Goal: Task Accomplishment & Management: Use online tool/utility

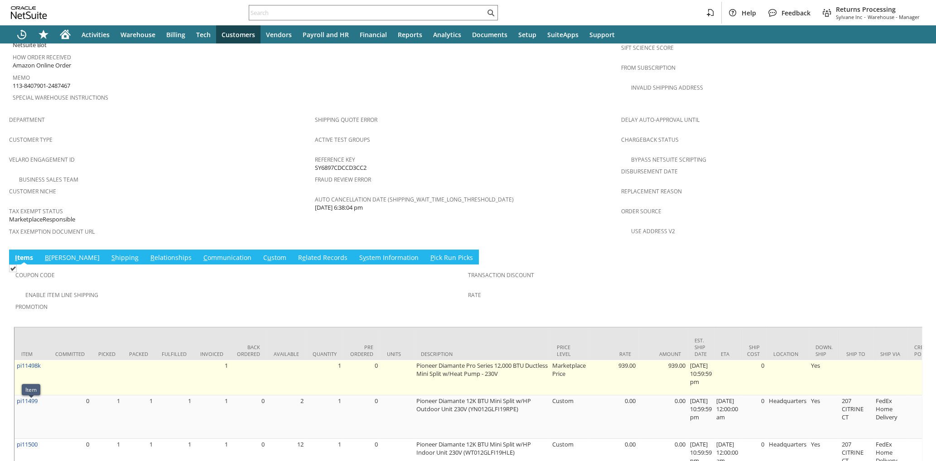
scroll to position [536, 0]
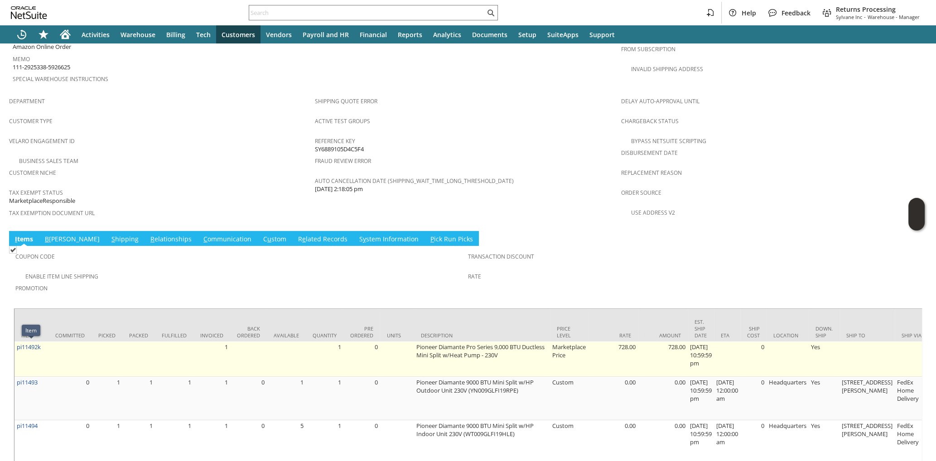
scroll to position [536, 0]
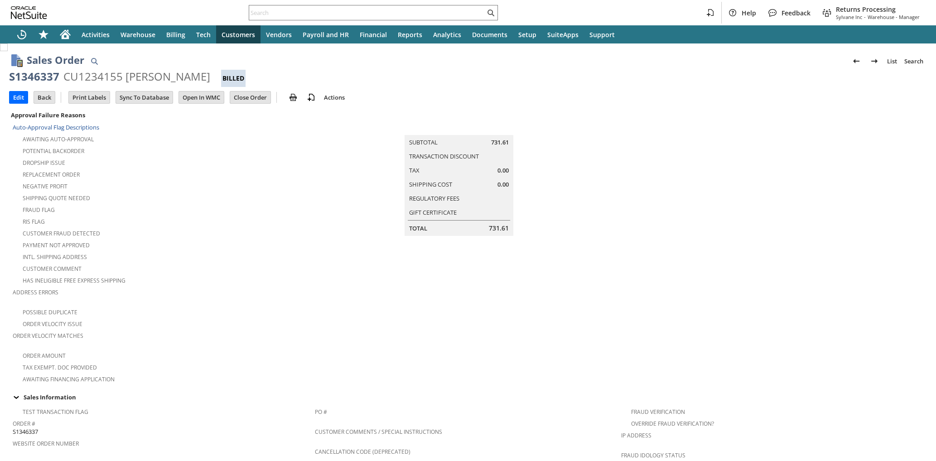
scroll to position [561, 0]
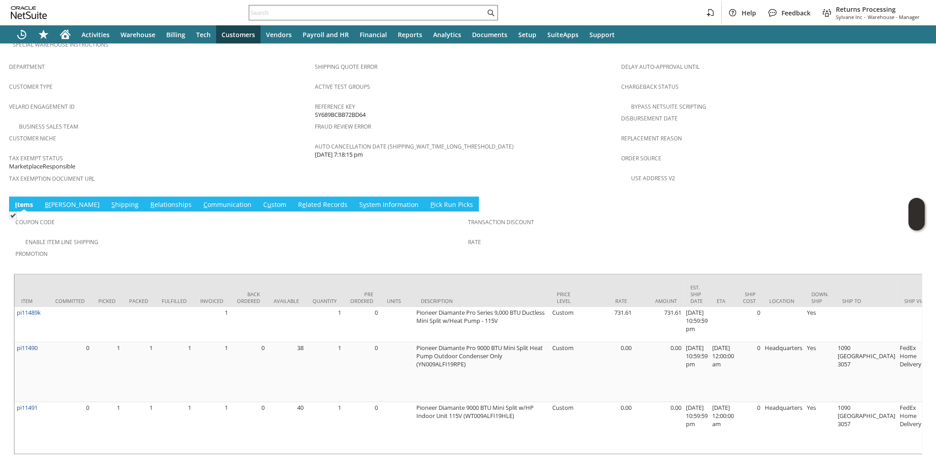
click at [293, 14] on input "text" at bounding box center [367, 12] width 236 height 11
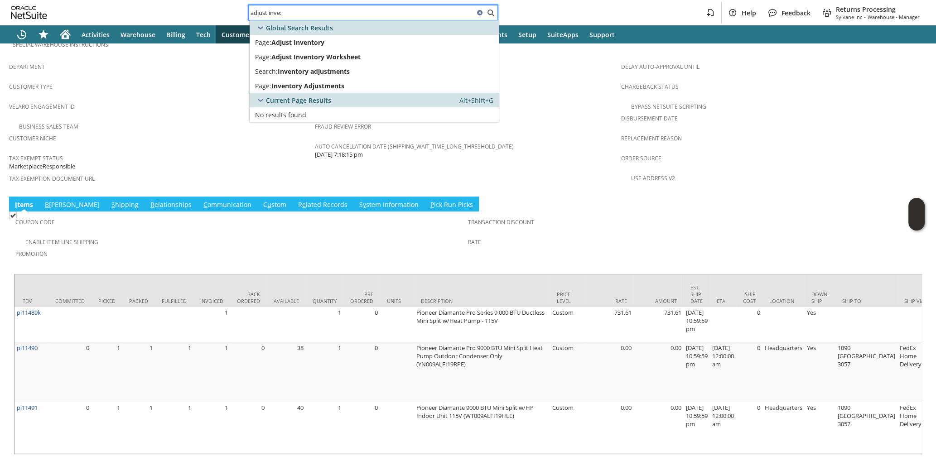
drag, startPoint x: 359, startPoint y: 14, endPoint x: 230, endPoint y: 23, distance: 129.9
click at [249, 18] on input "adjust inve:" at bounding box center [361, 12] width 225 height 11
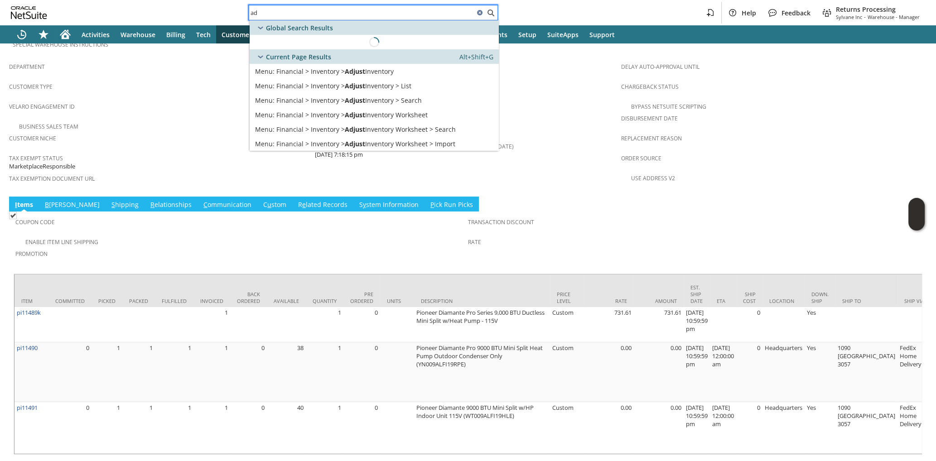
type input "a"
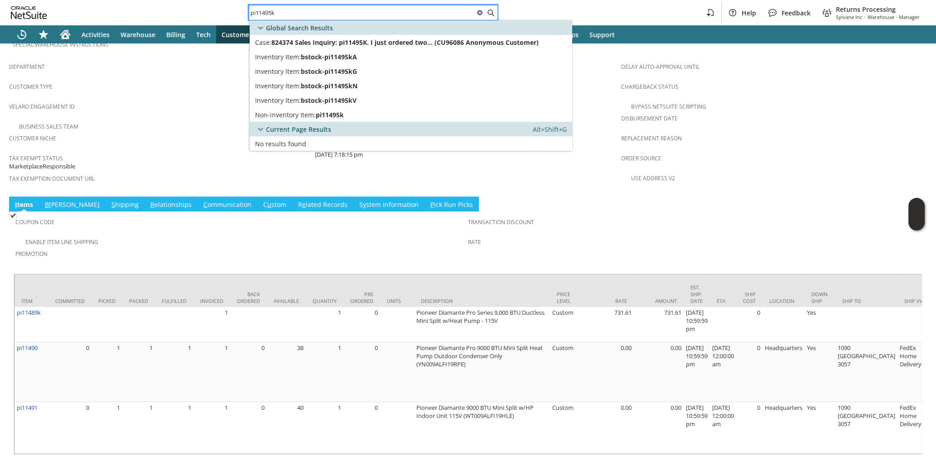
click at [319, 15] on input "pi11495k" at bounding box center [361, 12] width 225 height 11
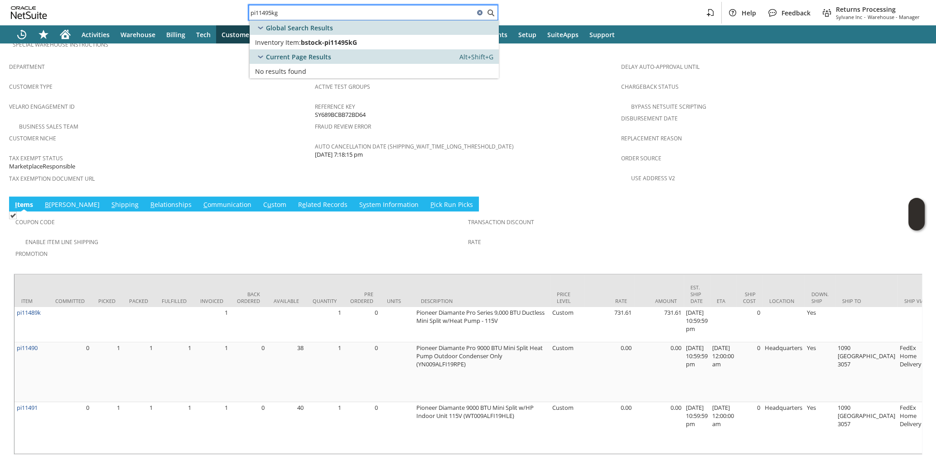
click at [415, 16] on input "pi11495kg" at bounding box center [361, 12] width 225 height 11
drag, startPoint x: 398, startPoint y: 15, endPoint x: 190, endPoint y: 21, distance: 208.6
click at [249, 18] on input "pi11495kg" at bounding box center [361, 12] width 225 height 11
paste input "bstock-pi11501kA"
drag, startPoint x: 353, startPoint y: 12, endPoint x: 171, endPoint y: 27, distance: 182.8
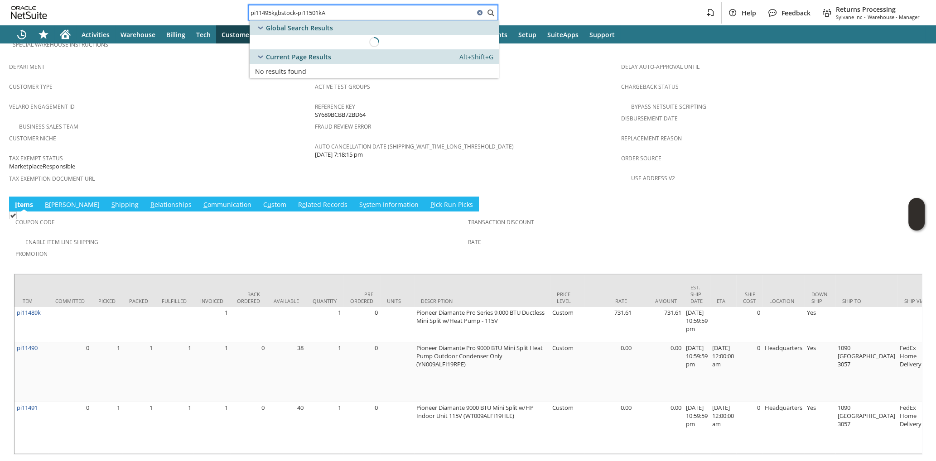
click at [249, 18] on input "pi11495kgbstock-pi11501kA" at bounding box center [361, 12] width 225 height 11
paste input "bstock-pi11501kA"
type input "pi11495kgbstock-pi11501kAbstock-pi11501kA"
drag, startPoint x: 394, startPoint y: 10, endPoint x: 174, endPoint y: 14, distance: 219.4
click at [249, 14] on input "pi11495kgbstock-pi11501kAbstock-pi11501kA" at bounding box center [361, 12] width 225 height 11
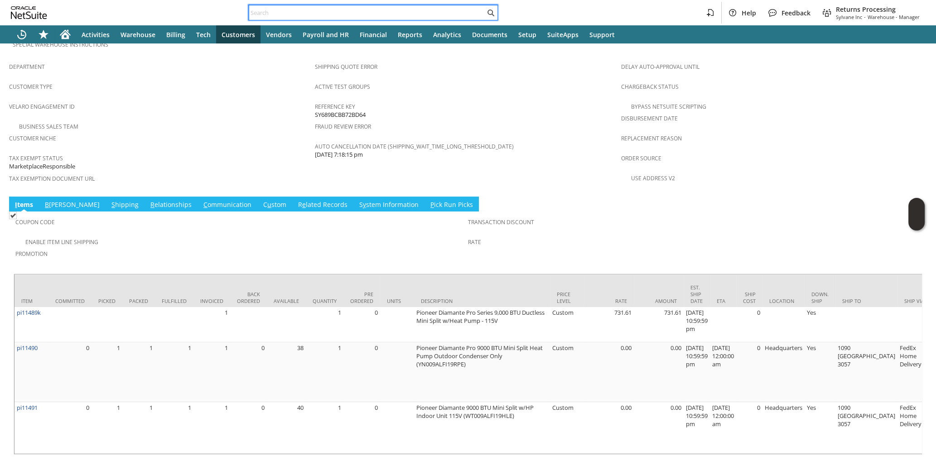
paste input "bstock-pi11501kA"
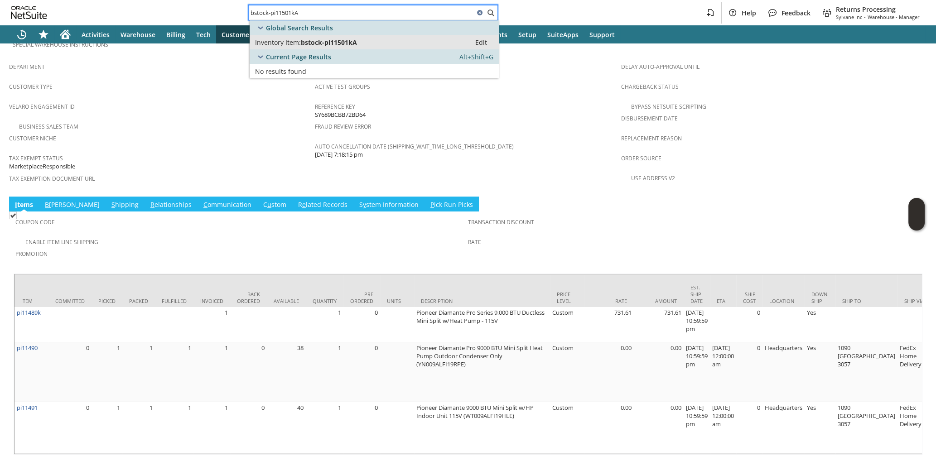
type input "bstock-pi11501kA"
click at [342, 46] on link "Inventory Item: bstock-pi11501kA Edit" at bounding box center [374, 42] width 249 height 15
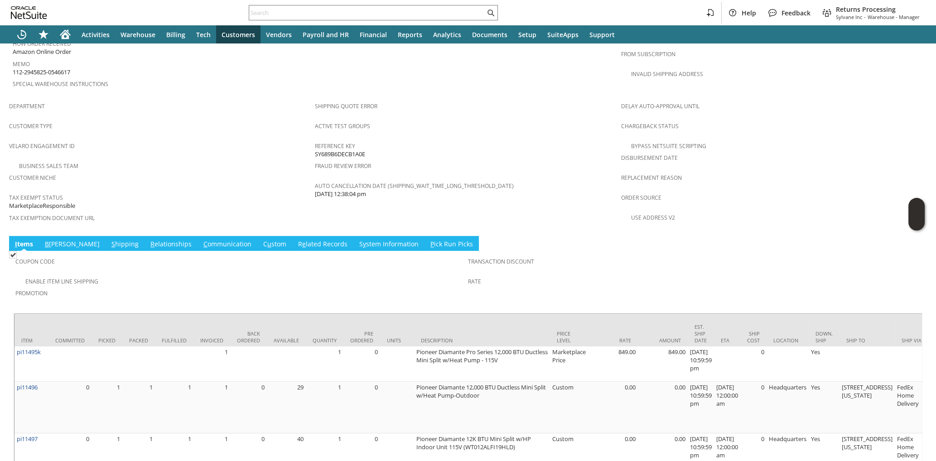
scroll to position [544, 0]
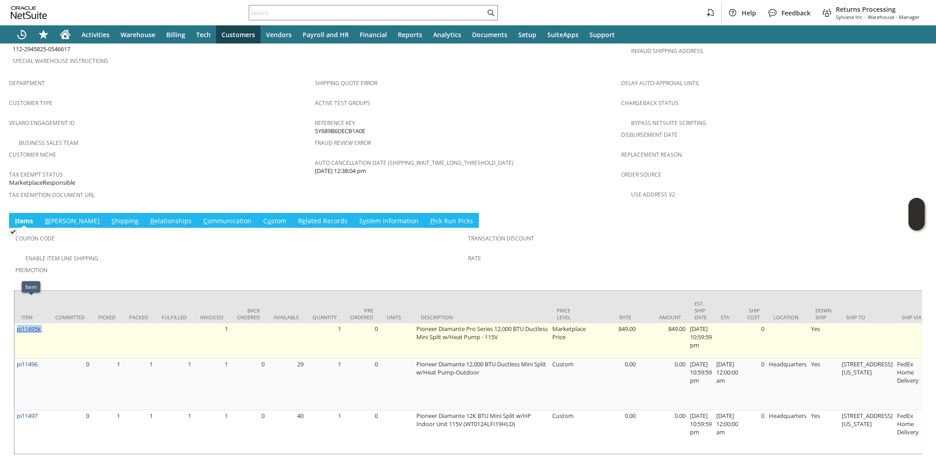
drag, startPoint x: 53, startPoint y: 306, endPoint x: 17, endPoint y: 304, distance: 35.9
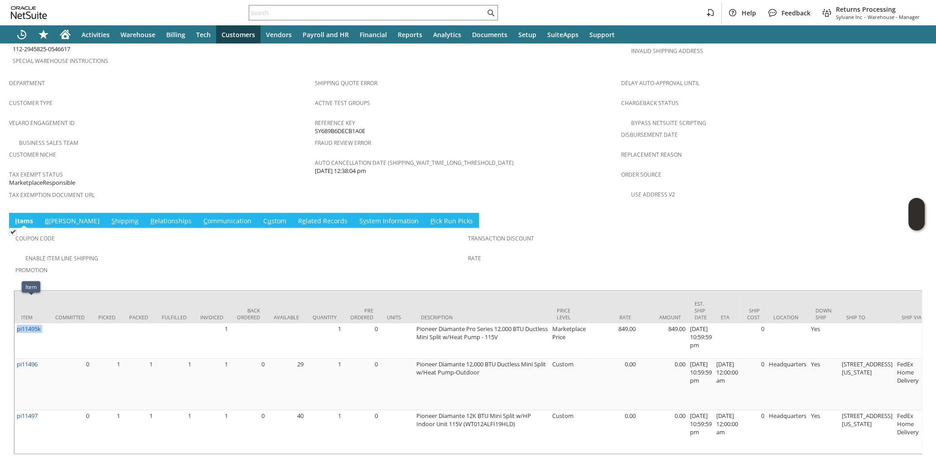
copy tr "pi11495k"
click at [345, 8] on input "text" at bounding box center [367, 12] width 236 height 11
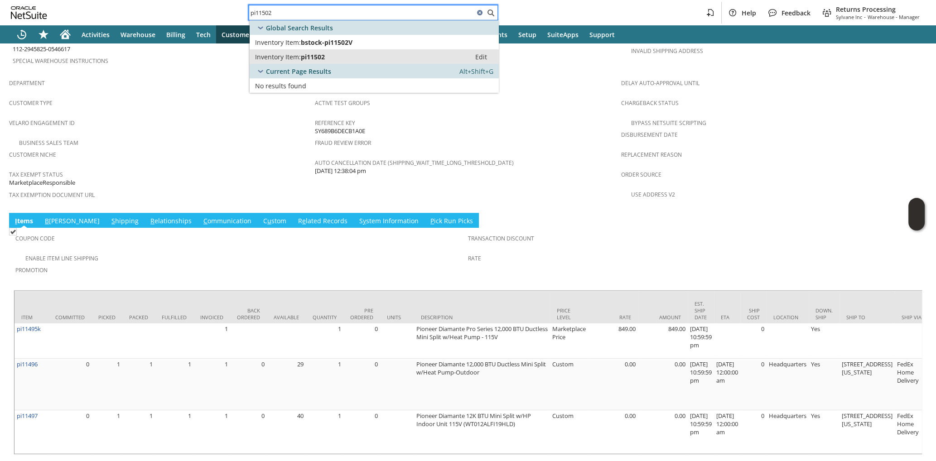
type input "pi11502"
click at [290, 60] on span "Inventory Item:" at bounding box center [278, 57] width 46 height 9
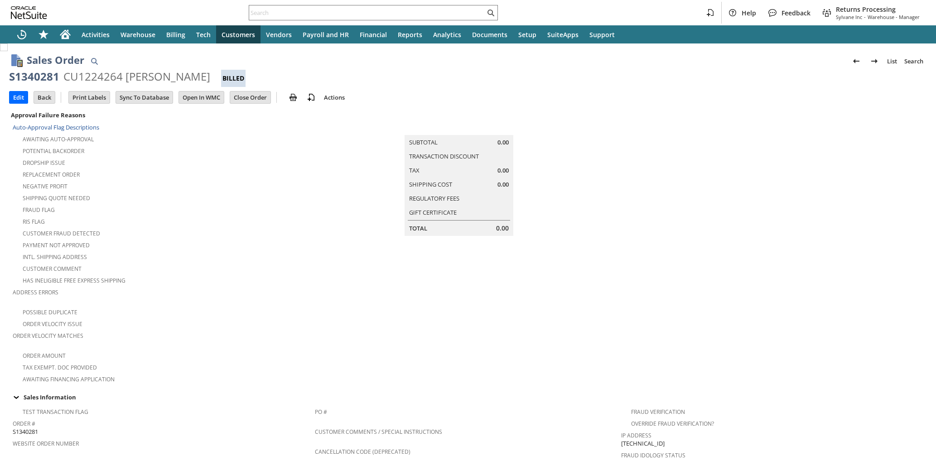
click at [294, 215] on div "RIS flag" at bounding box center [164, 220] width 302 height 11
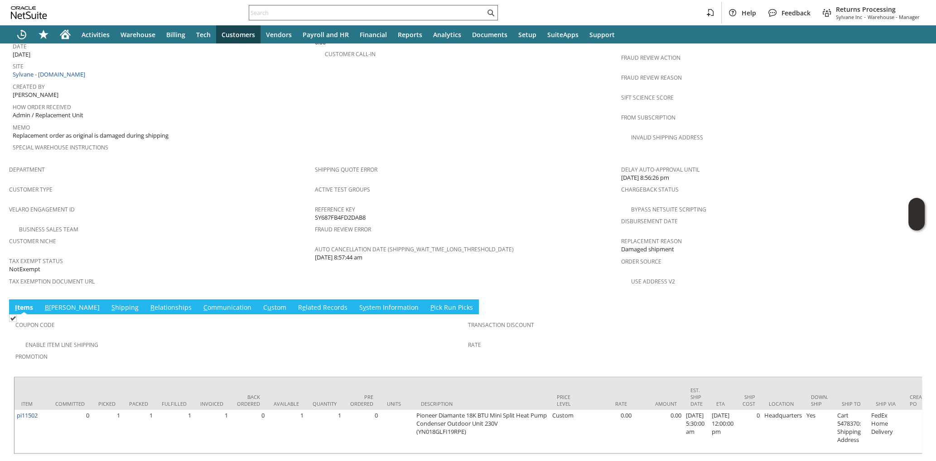
click at [404, 16] on input "text" at bounding box center [367, 12] width 236 height 11
paste input "pi11498k"
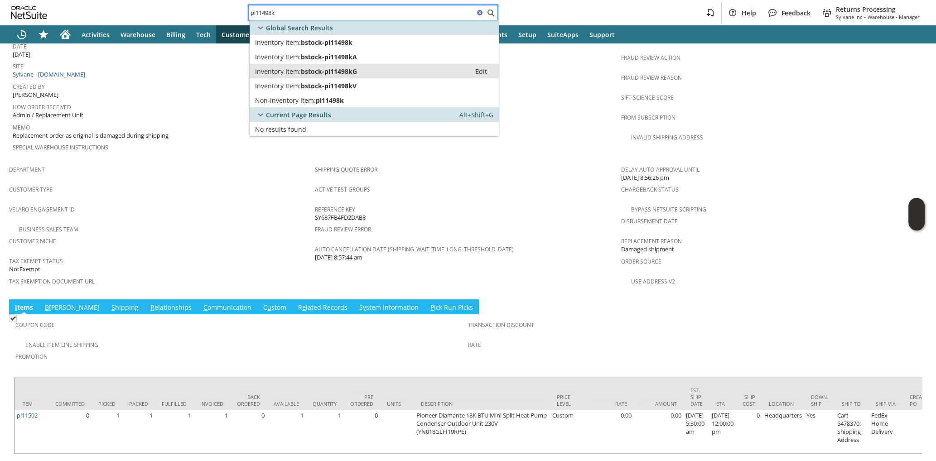
type input "pi11498k"
click at [338, 75] on span "bstock-pi11498kG" at bounding box center [329, 71] width 56 height 9
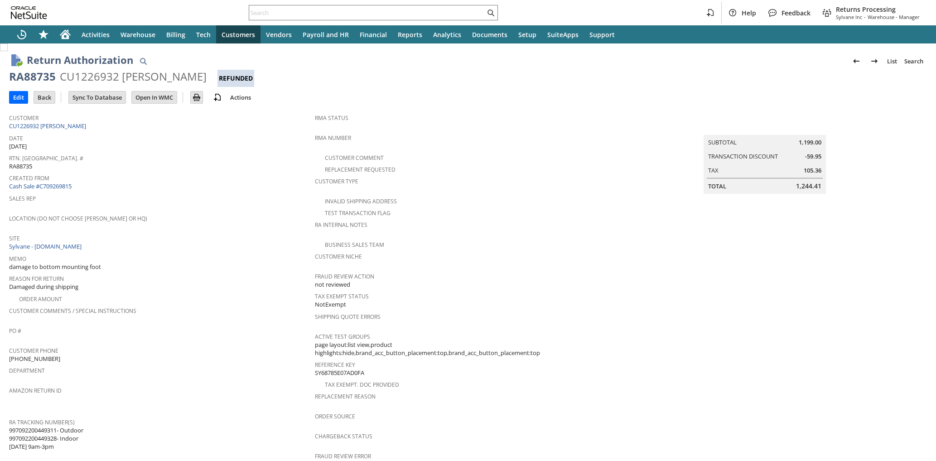
scroll to position [339, 0]
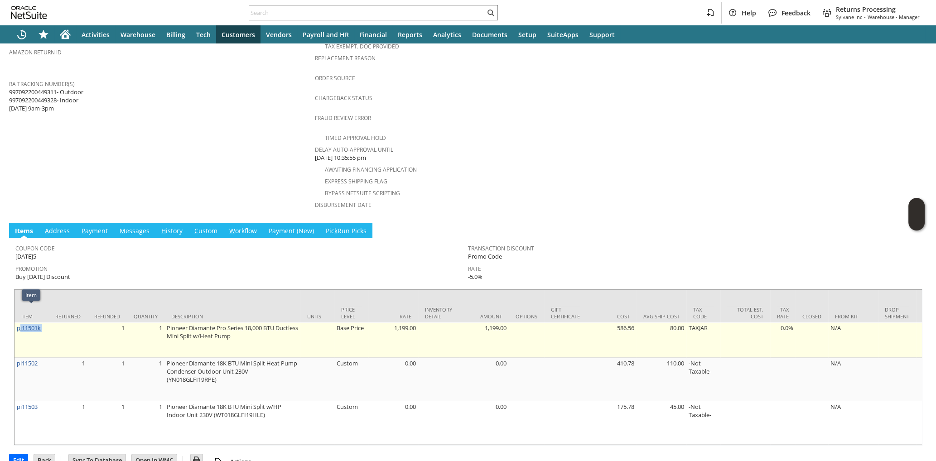
drag, startPoint x: 60, startPoint y: 313, endPoint x: 19, endPoint y: 309, distance: 41.4
copy tr "i11501k"
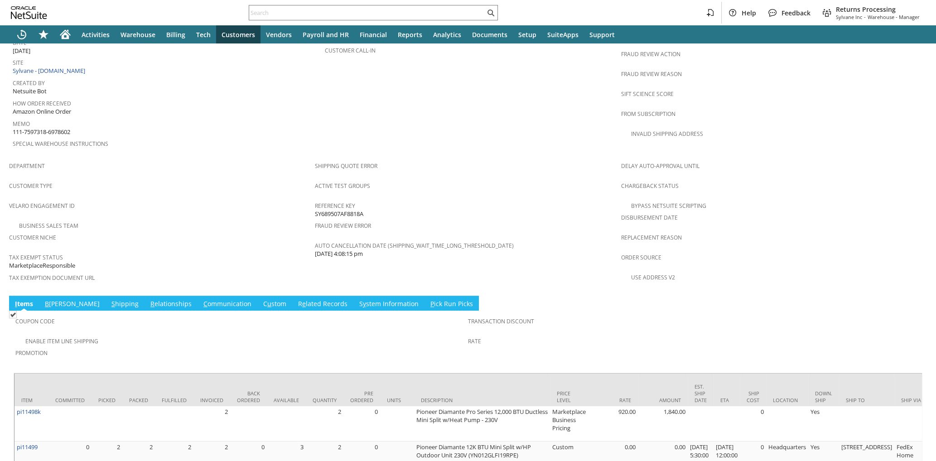
scroll to position [536, 0]
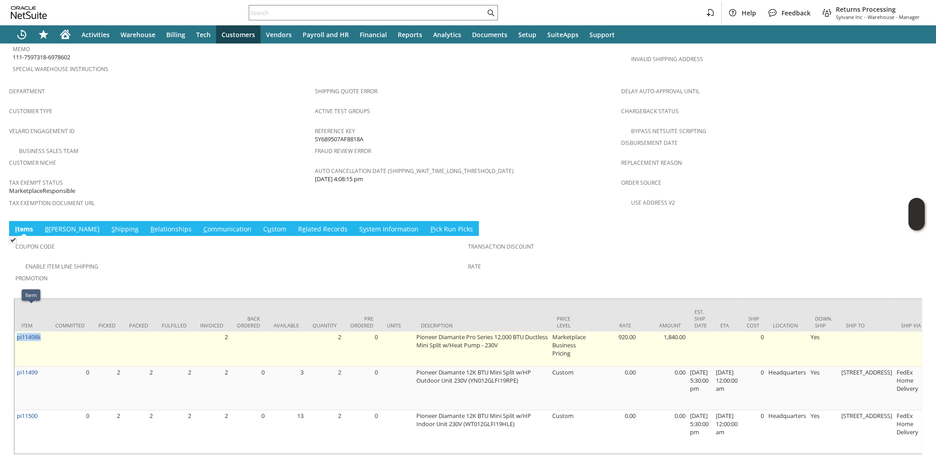
drag, startPoint x: 47, startPoint y: 313, endPoint x: 16, endPoint y: 314, distance: 30.8
click at [16, 332] on td "pi11498k" at bounding box center [32, 349] width 34 height 35
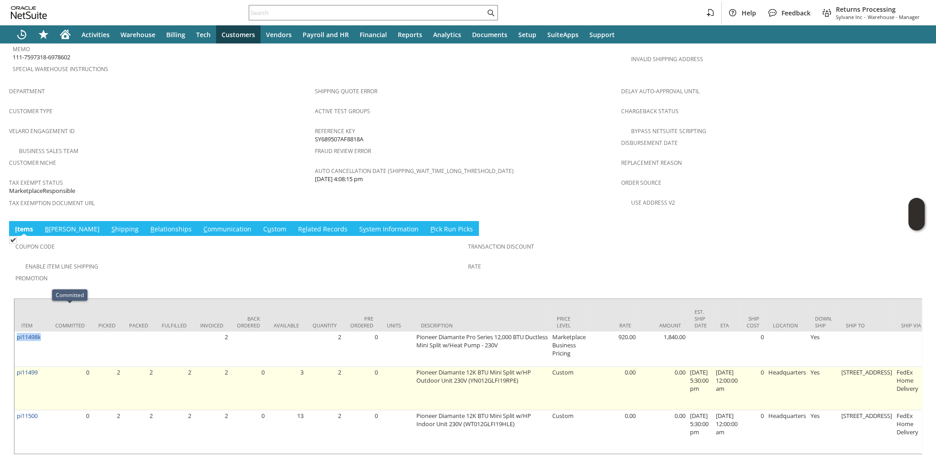
copy link "pi11498k"
